Goal: Transaction & Acquisition: Subscribe to service/newsletter

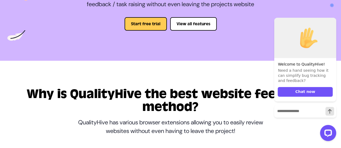
scroll to position [27, 0]
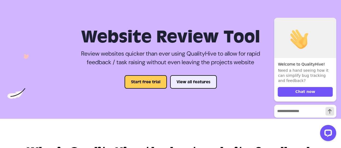
click at [187, 89] on button "View all features" at bounding box center [193, 81] width 47 height 13
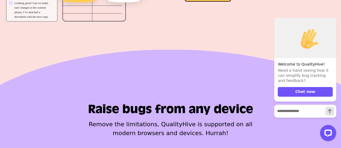
scroll to position [1131, 0]
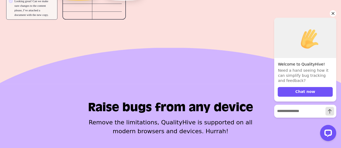
click at [333, 15] on icon "Hide greeting" at bounding box center [332, 13] width 6 height 6
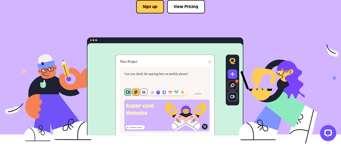
scroll to position [0, 0]
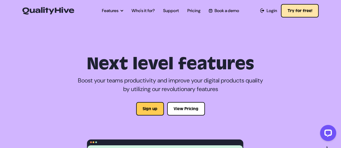
click at [297, 9] on button "Try for free!" at bounding box center [300, 10] width 38 height 13
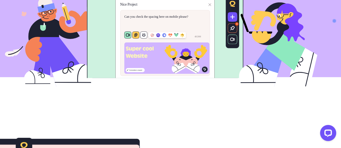
scroll to position [162, 0]
